Goal: Task Accomplishment & Management: Use online tool/utility

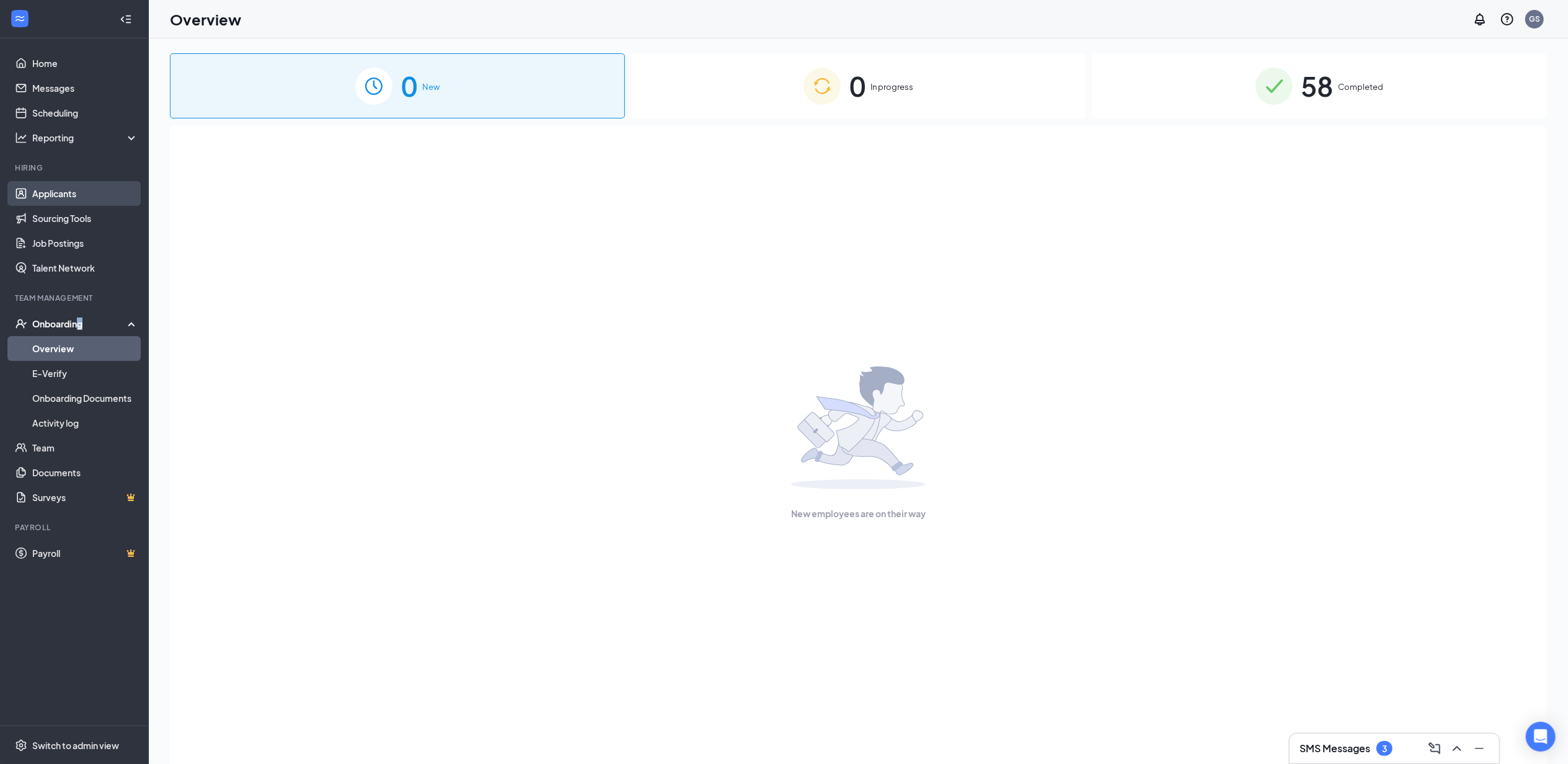
click at [55, 194] on link "Applicants" at bounding box center [85, 194] width 106 height 25
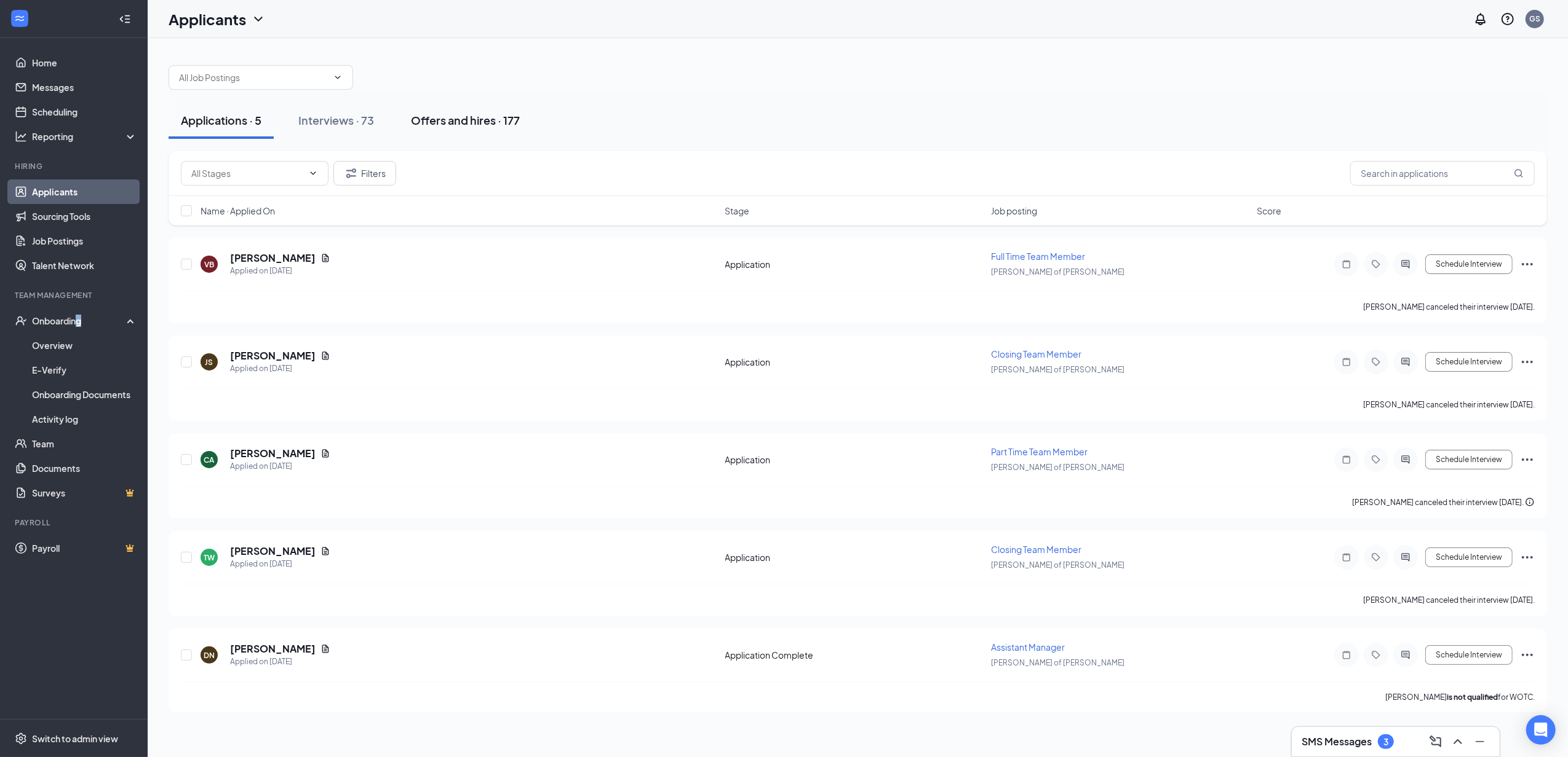
click at [452, 121] on div "Offers and hires · 177" at bounding box center [465, 120] width 109 height 15
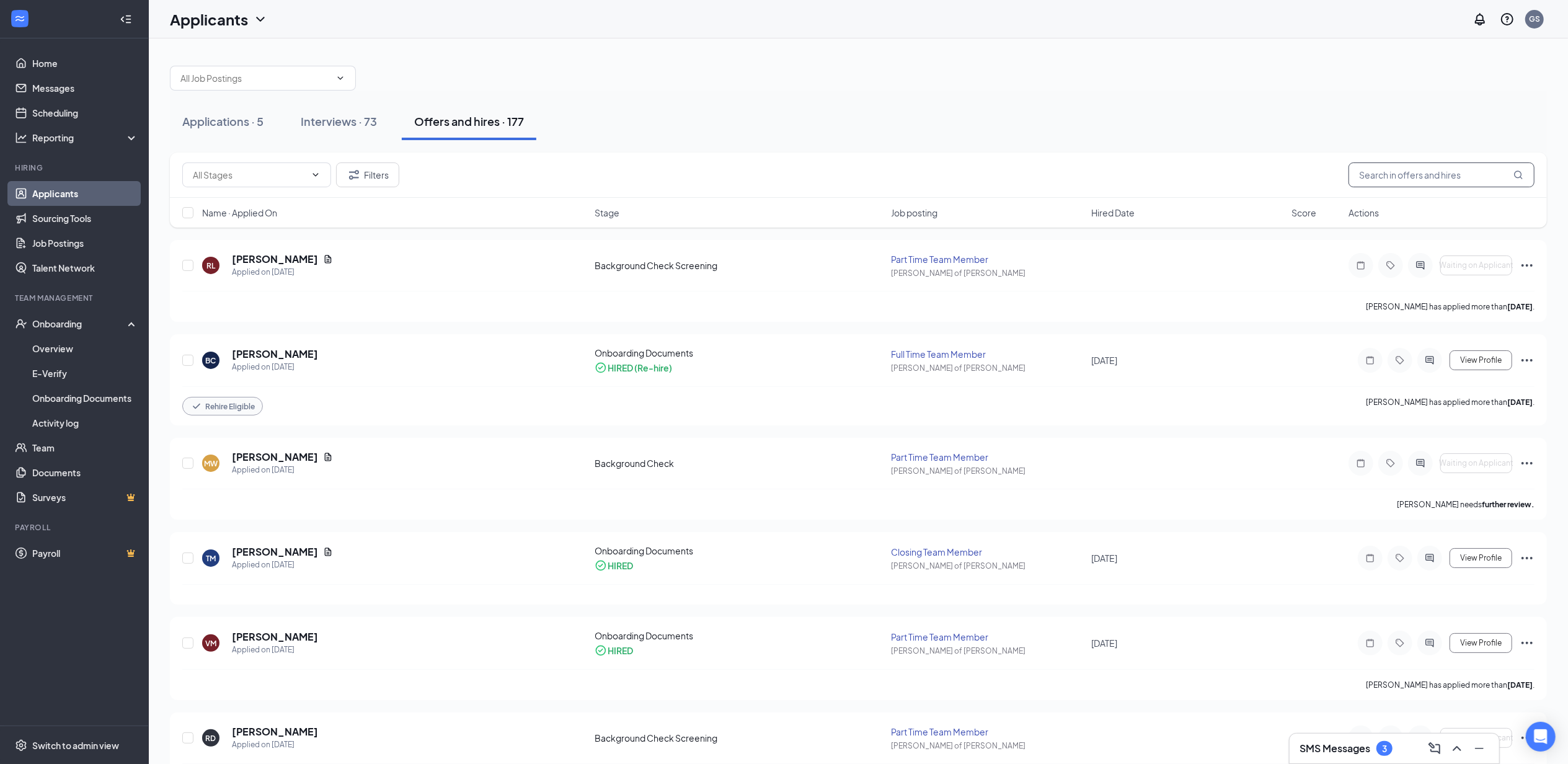
click at [1404, 177] on input "text" at bounding box center [1442, 175] width 186 height 25
click at [279, 258] on h5 "[PERSON_NAME]" at bounding box center [275, 259] width 86 height 14
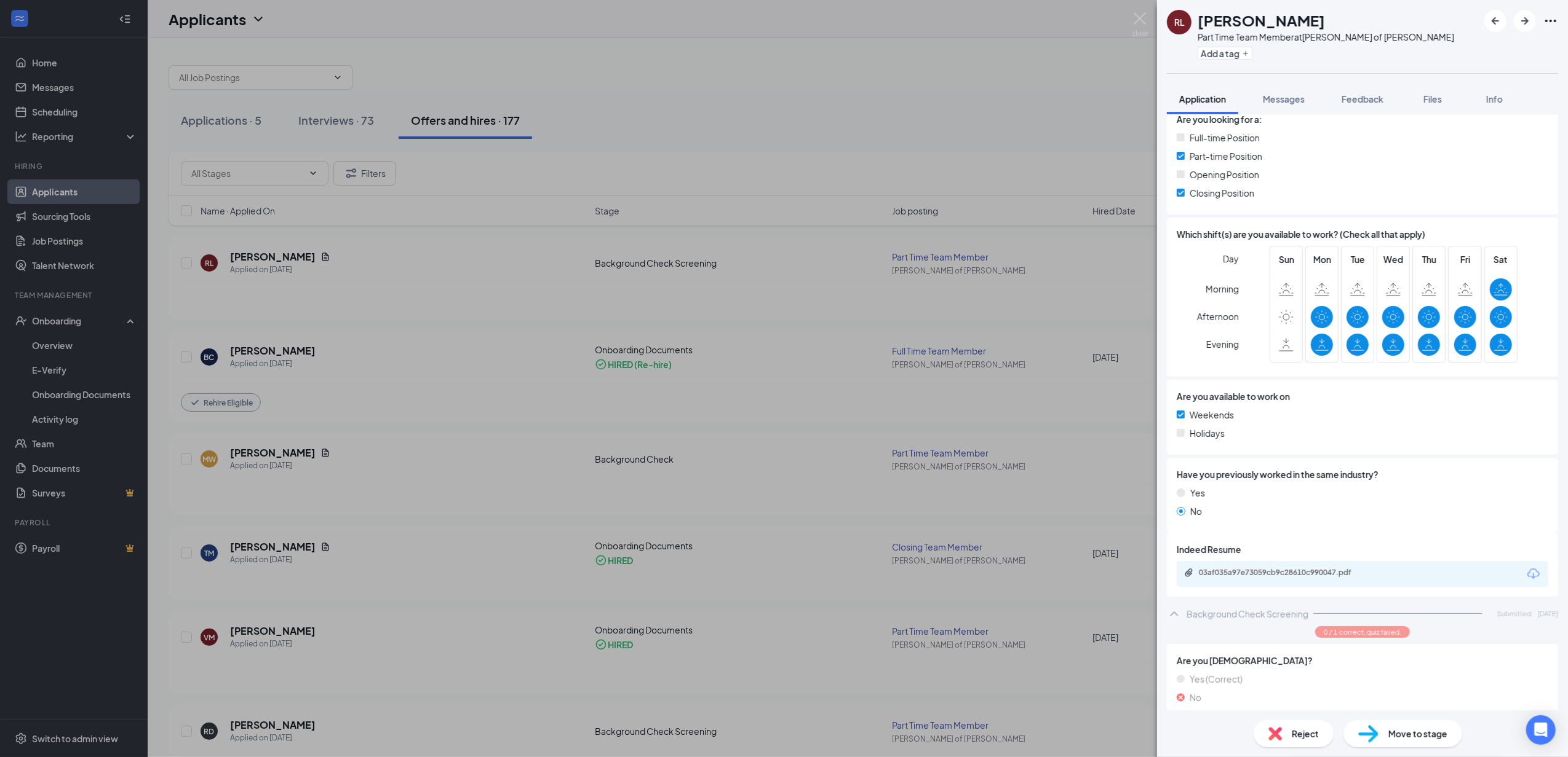
scroll to position [451, 0]
click at [1405, 734] on span "Move to stage" at bounding box center [1417, 734] width 59 height 14
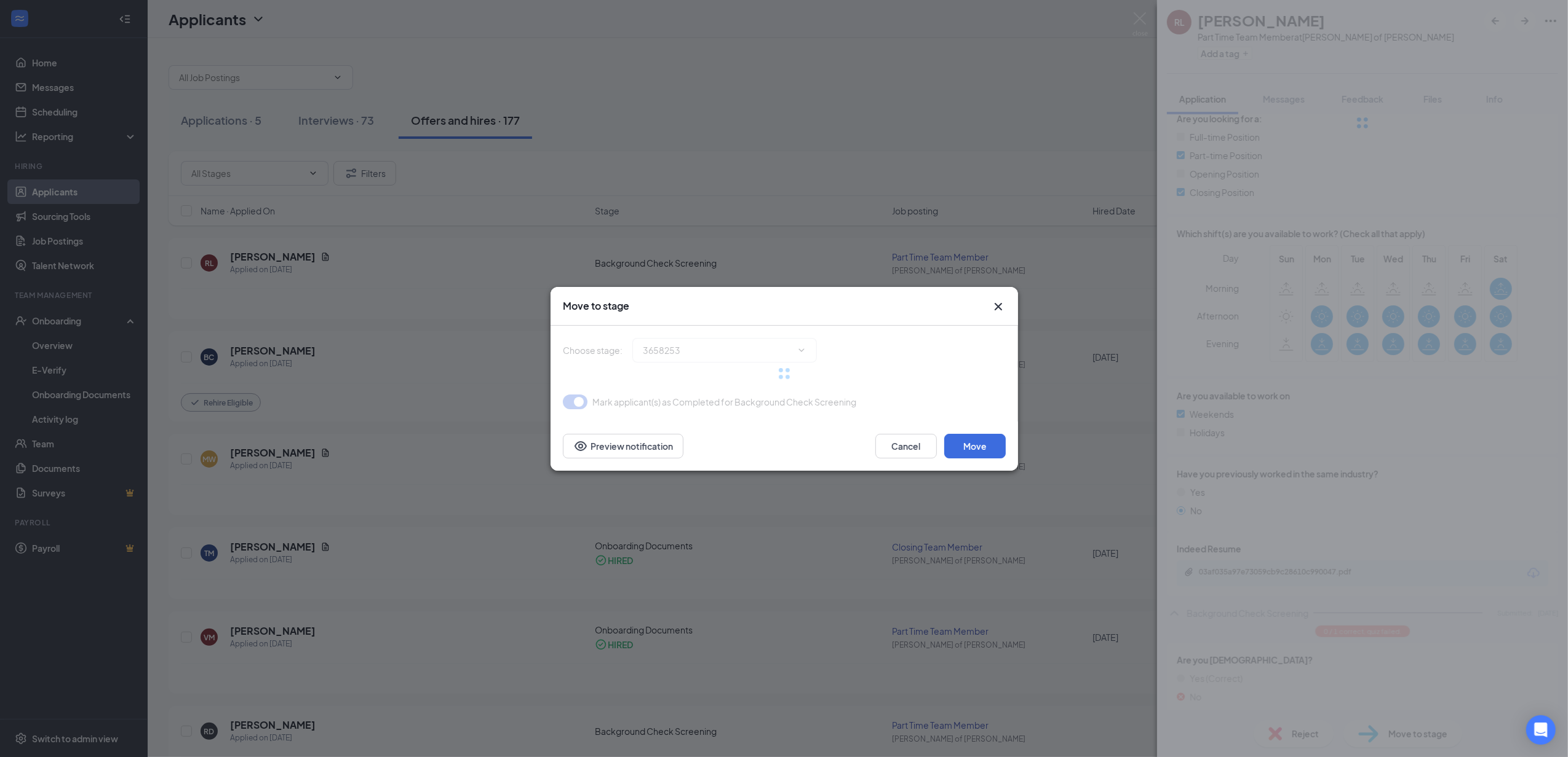
scroll to position [443, 0]
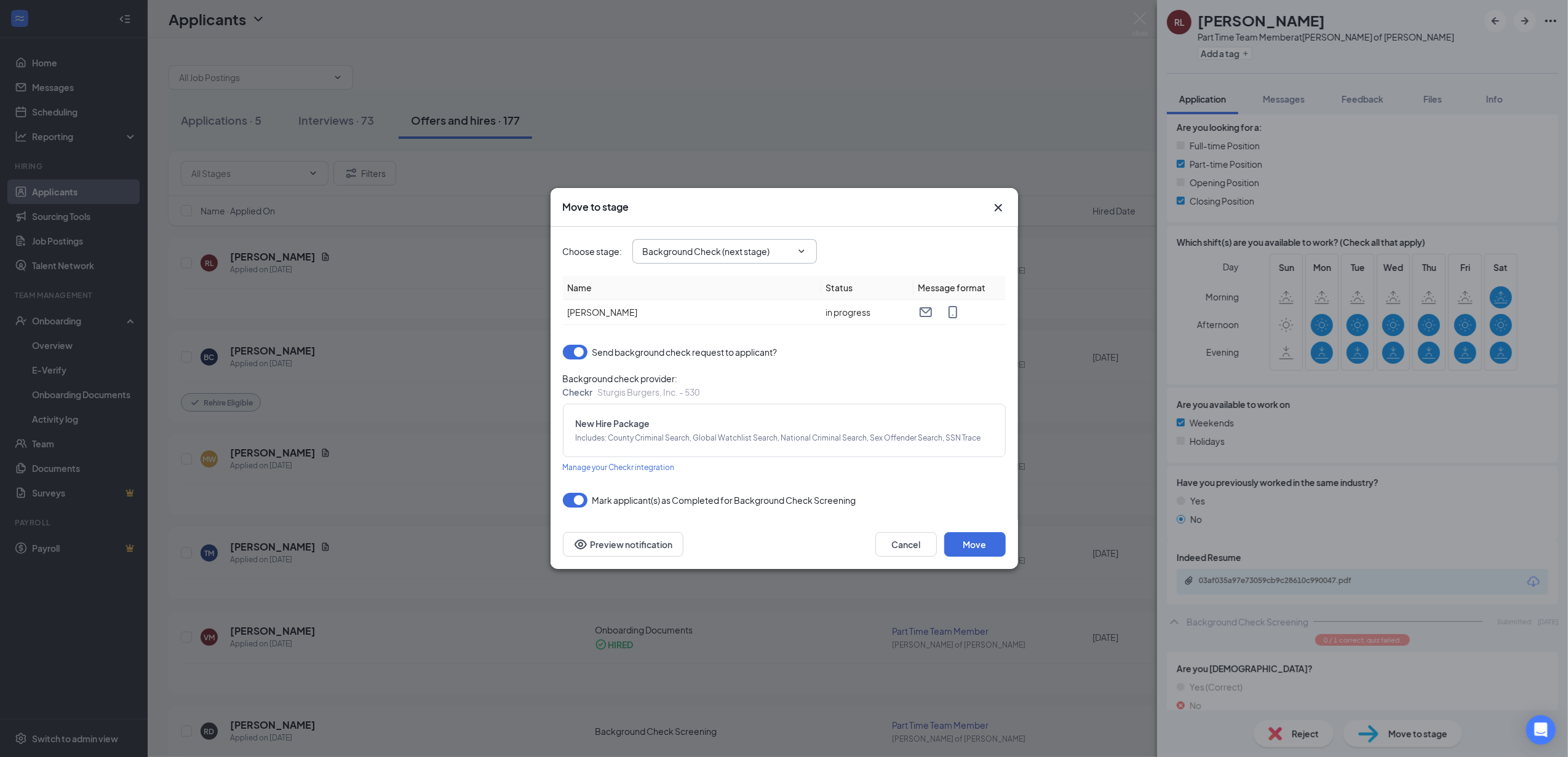
click at [806, 253] on icon "ChevronDown" at bounding box center [801, 252] width 10 height 10
click at [744, 398] on div "Onboarding Documents" at bounding box center [702, 401] width 98 height 14
type input "Onboarding Documents"
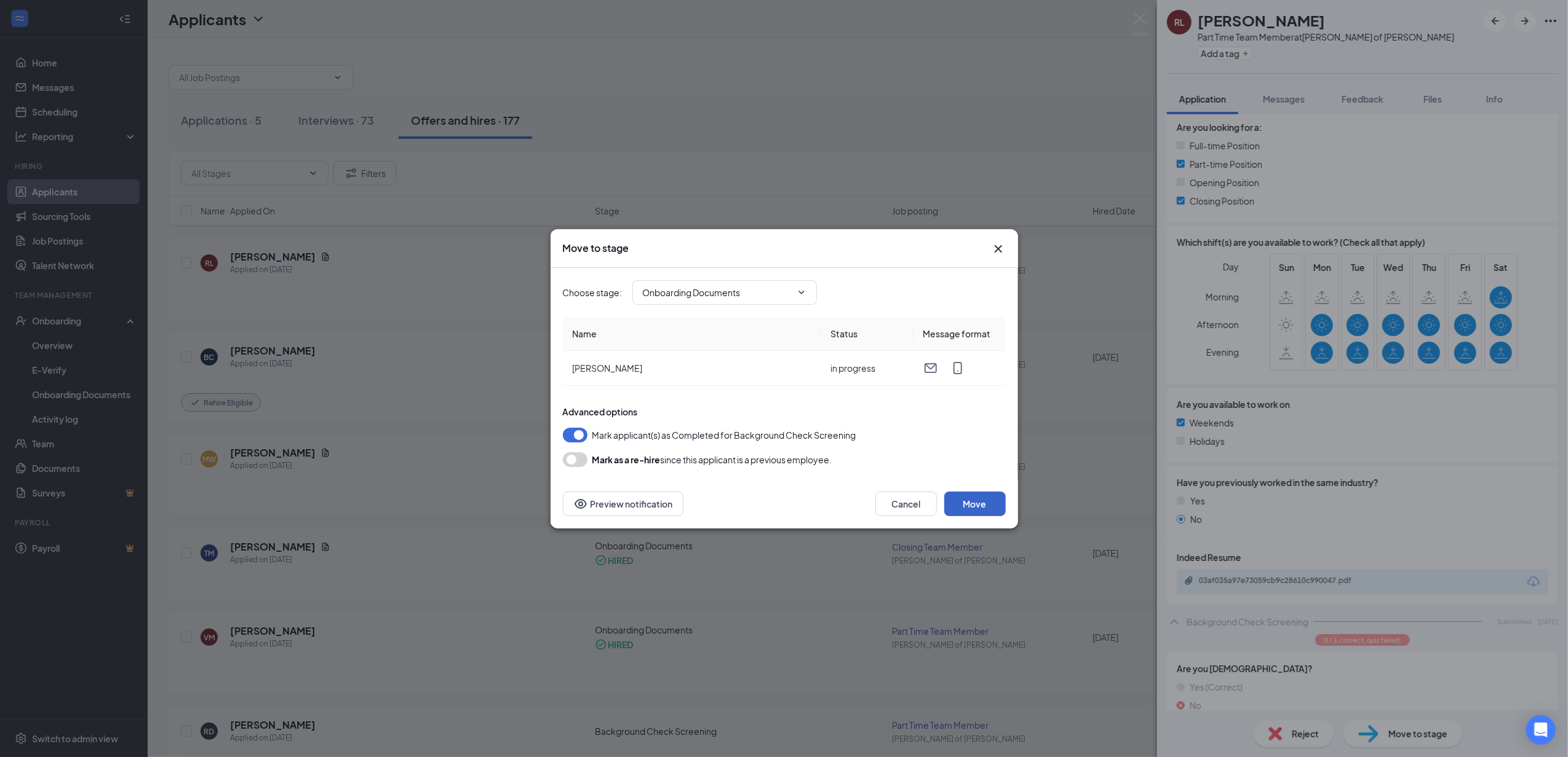
click at [978, 505] on button "Move" at bounding box center [974, 504] width 61 height 25
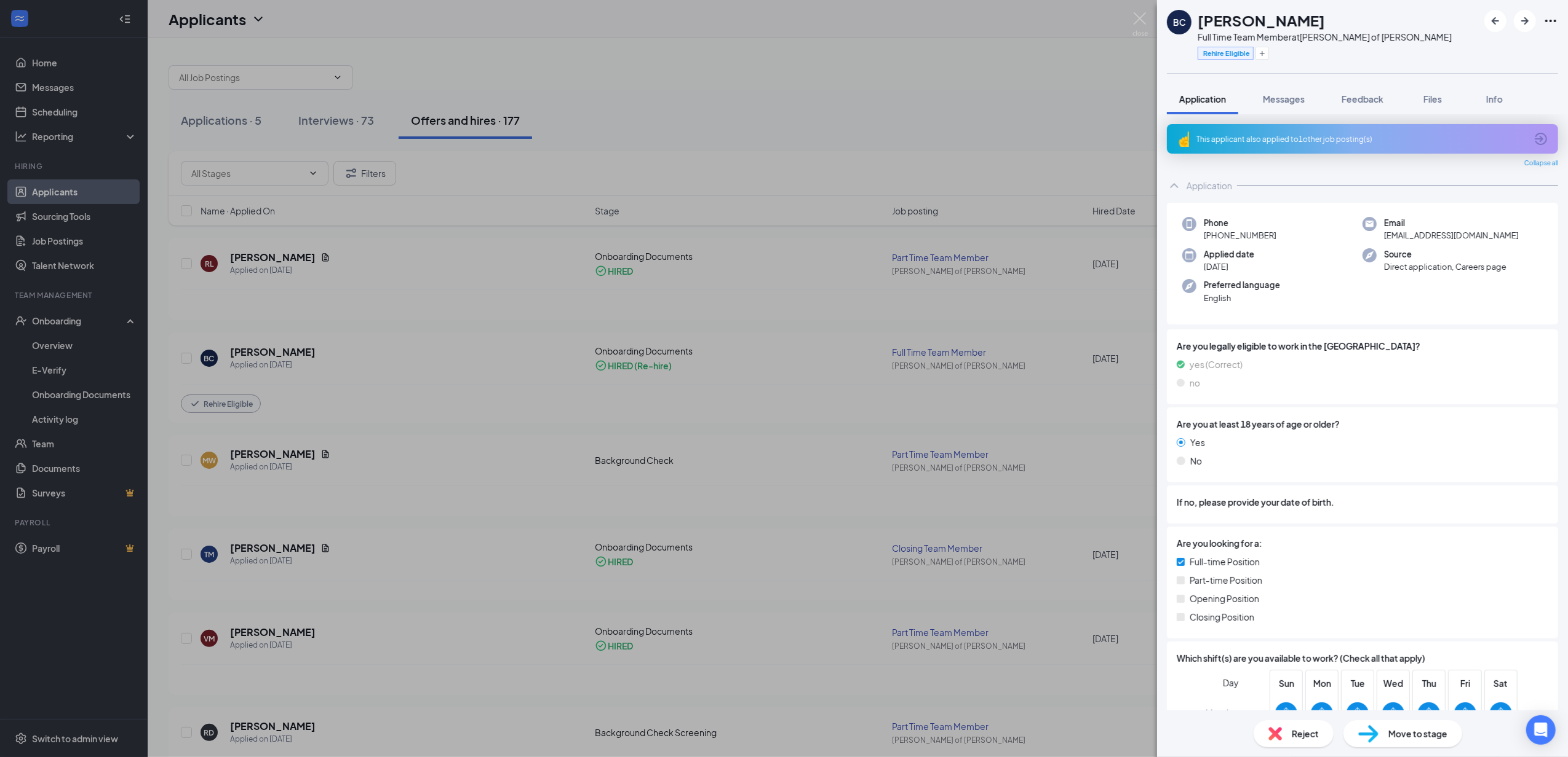
click at [623, 210] on div "BC [PERSON_NAME] Full Time Team Member at [PERSON_NAME] of [PERSON_NAME] Rehire…" at bounding box center [784, 378] width 1568 height 757
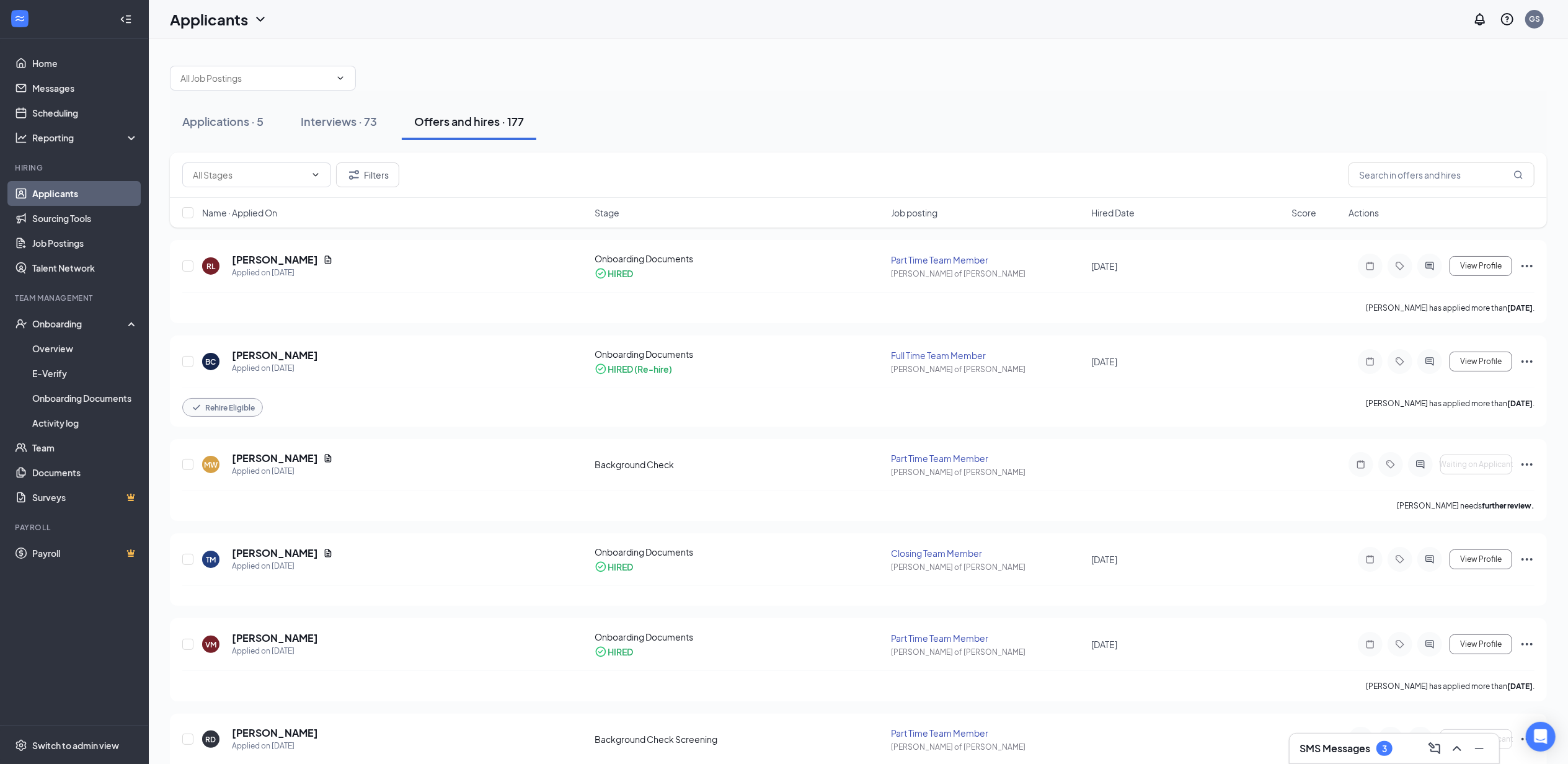
click at [625, 212] on div "Stage" at bounding box center [738, 212] width 289 height 12
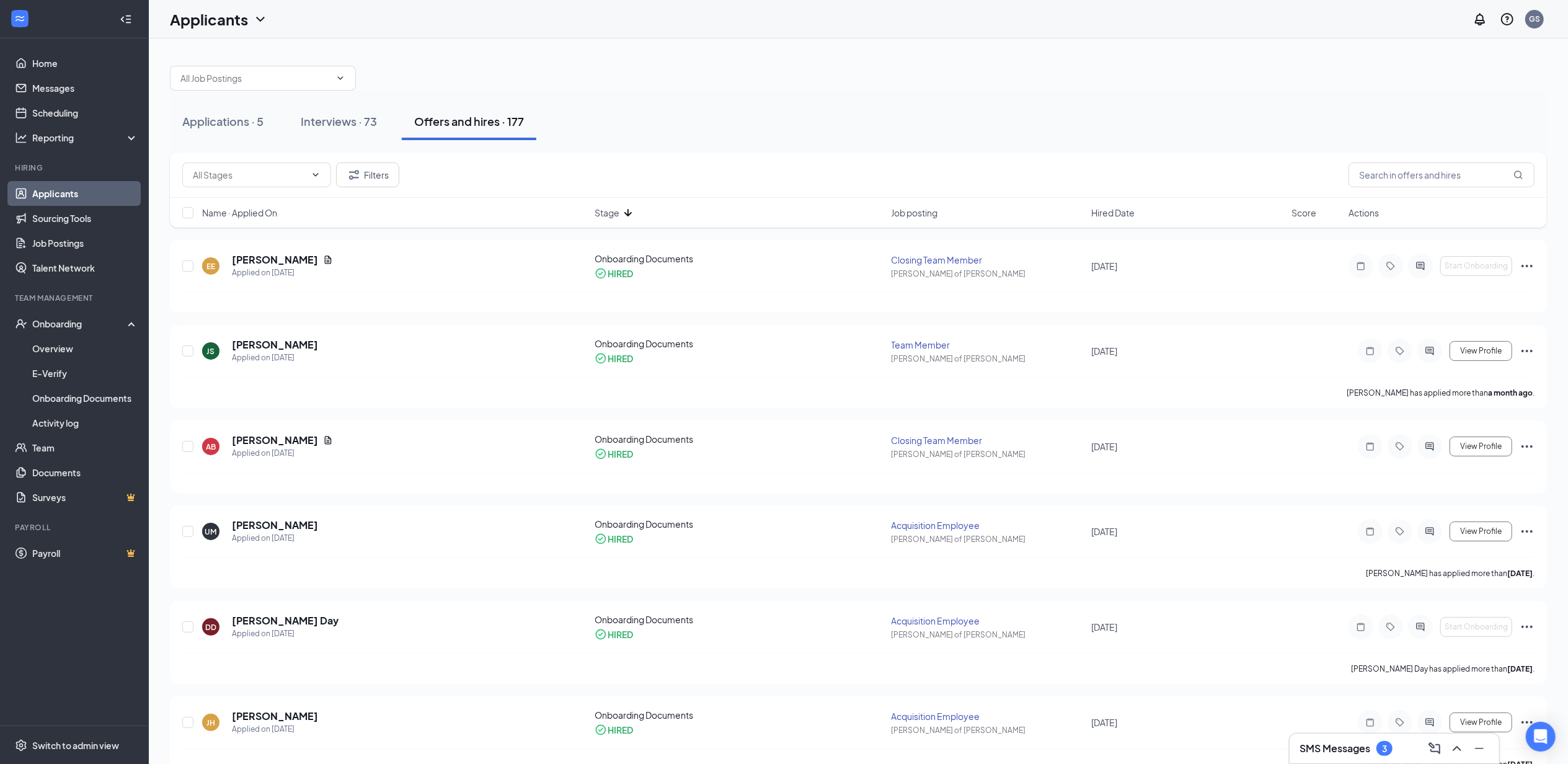
click at [621, 213] on div "Stage" at bounding box center [738, 212] width 289 height 12
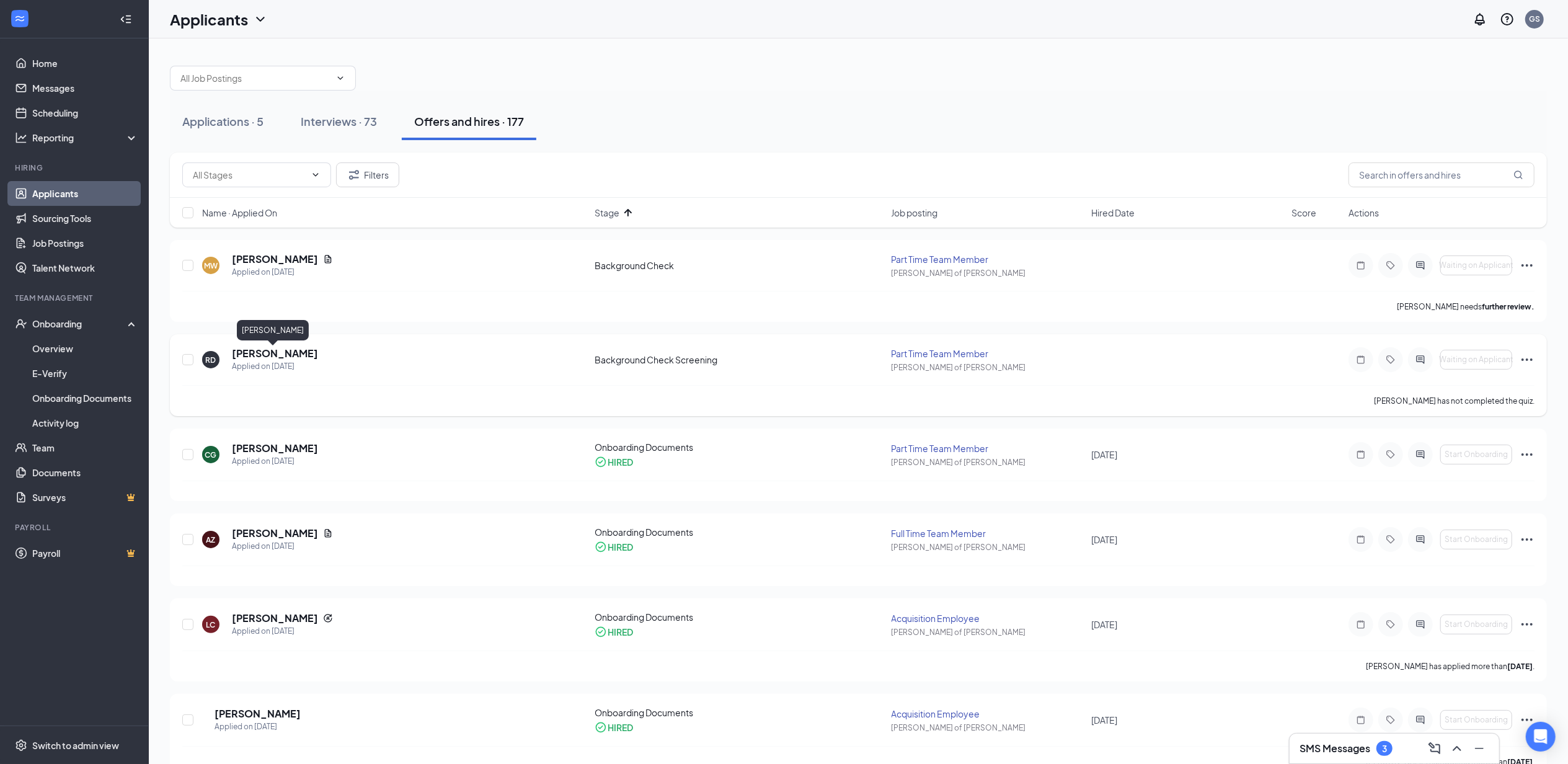
click at [252, 354] on h5 "[PERSON_NAME]" at bounding box center [275, 353] width 86 height 14
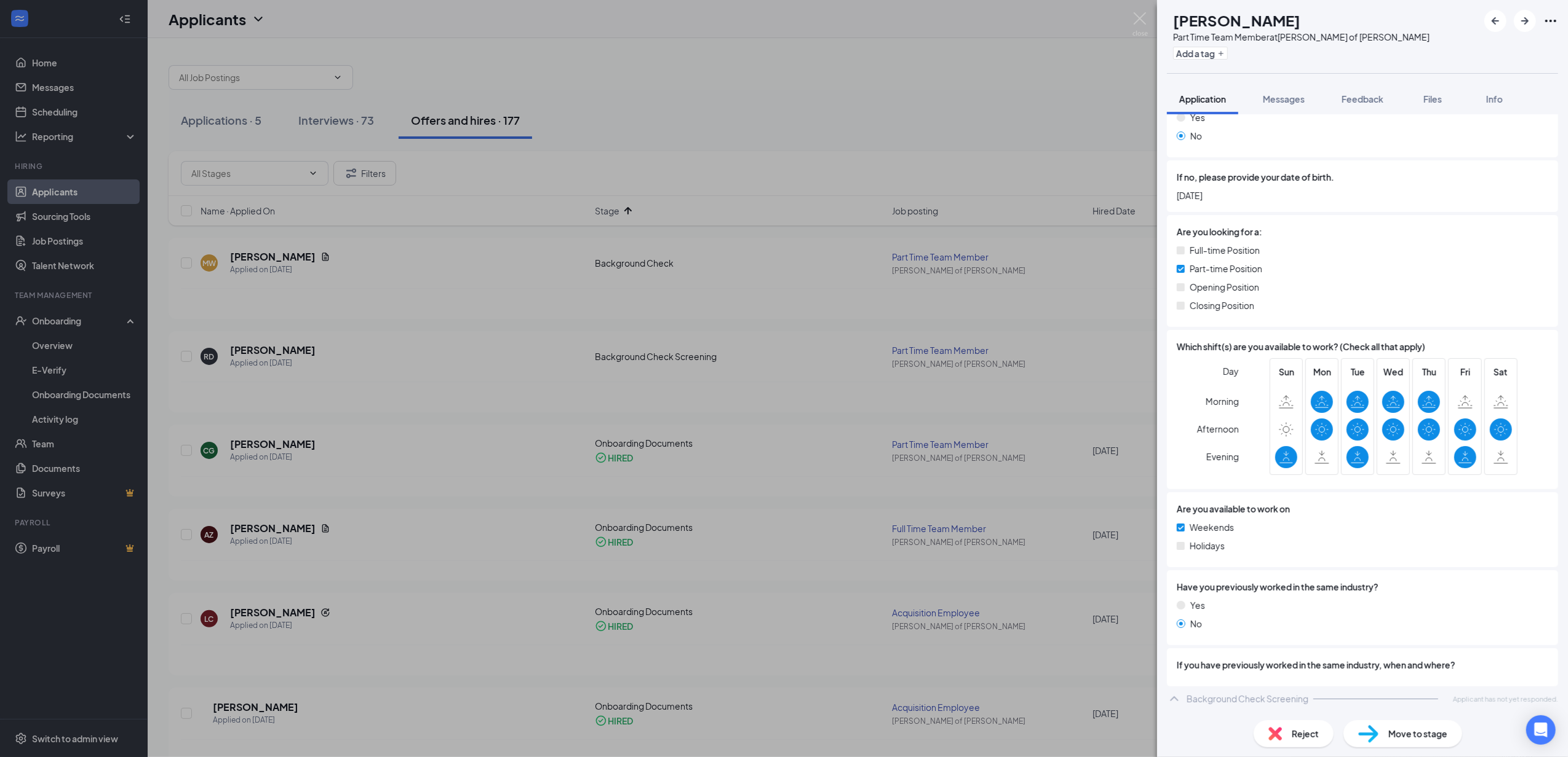
scroll to position [291, 0]
click at [1137, 19] on img at bounding box center [1140, 24] width 15 height 24
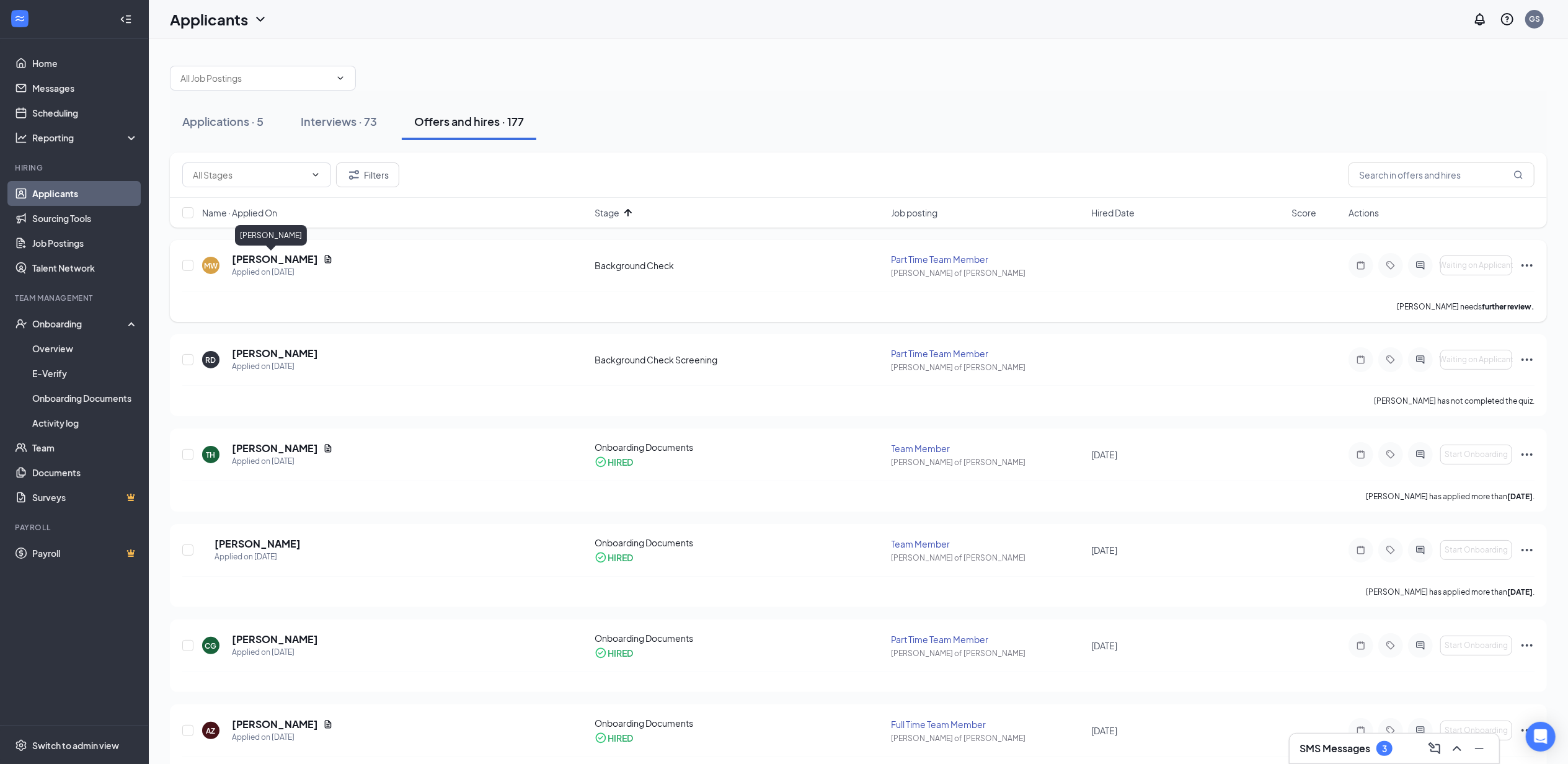
click at [271, 259] on h5 "[PERSON_NAME]" at bounding box center [275, 259] width 86 height 14
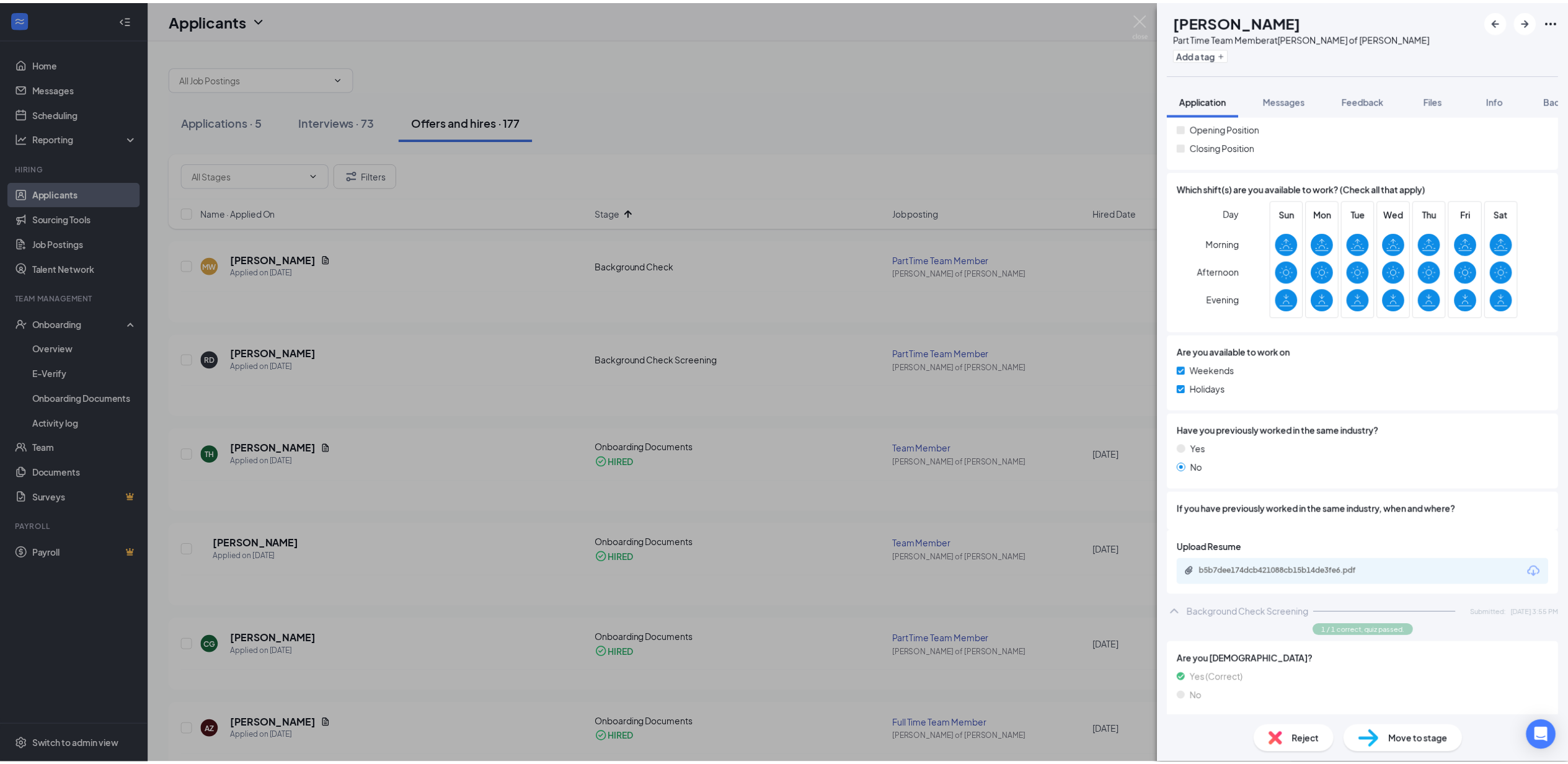
scroll to position [444, 0]
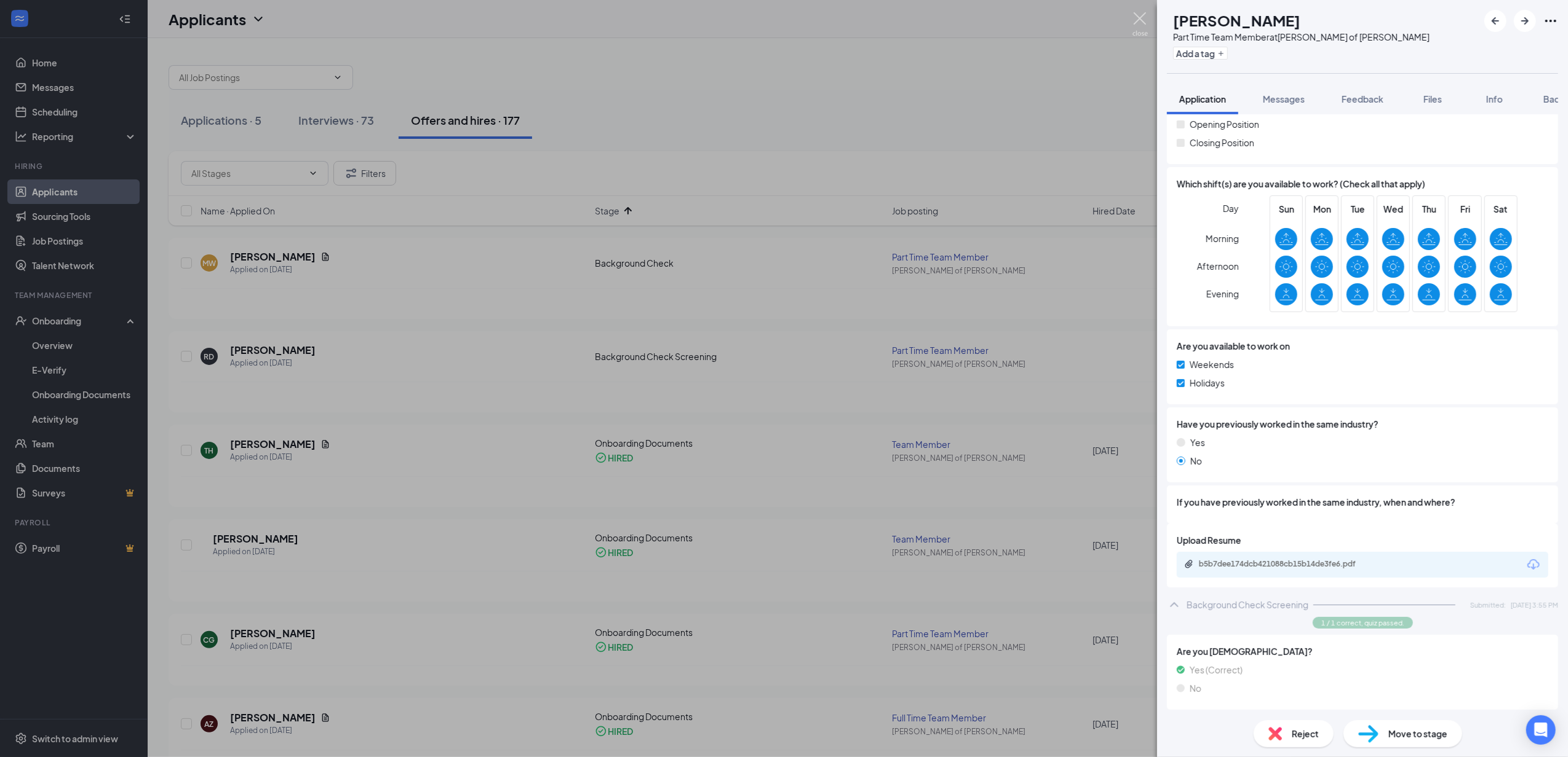
click at [1145, 17] on img at bounding box center [1140, 24] width 15 height 24
